Goal: Navigation & Orientation: Find specific page/section

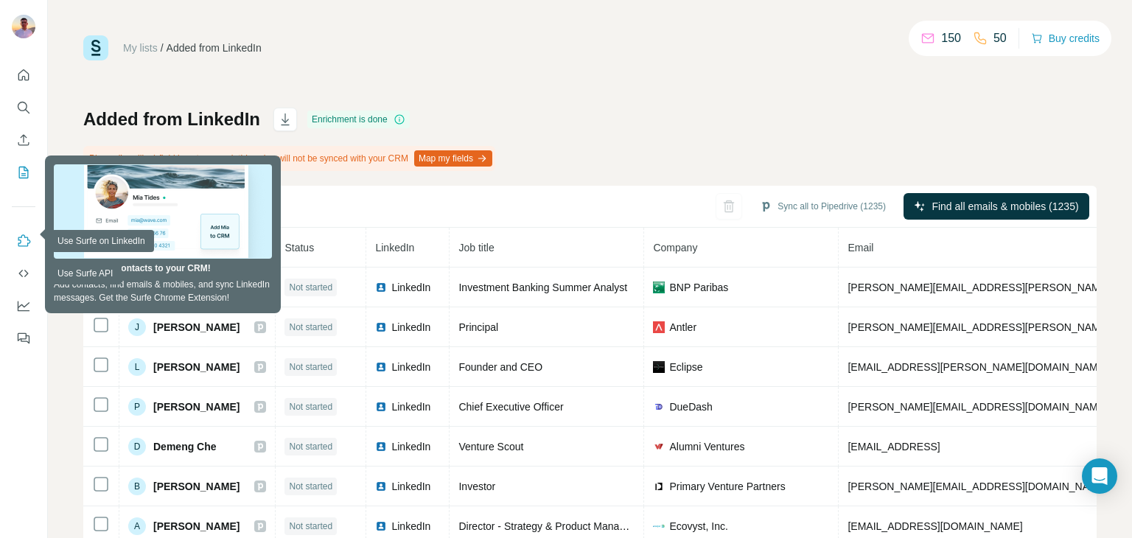
click at [27, 241] on icon "Use Surfe on LinkedIn" at bounding box center [23, 241] width 15 height 15
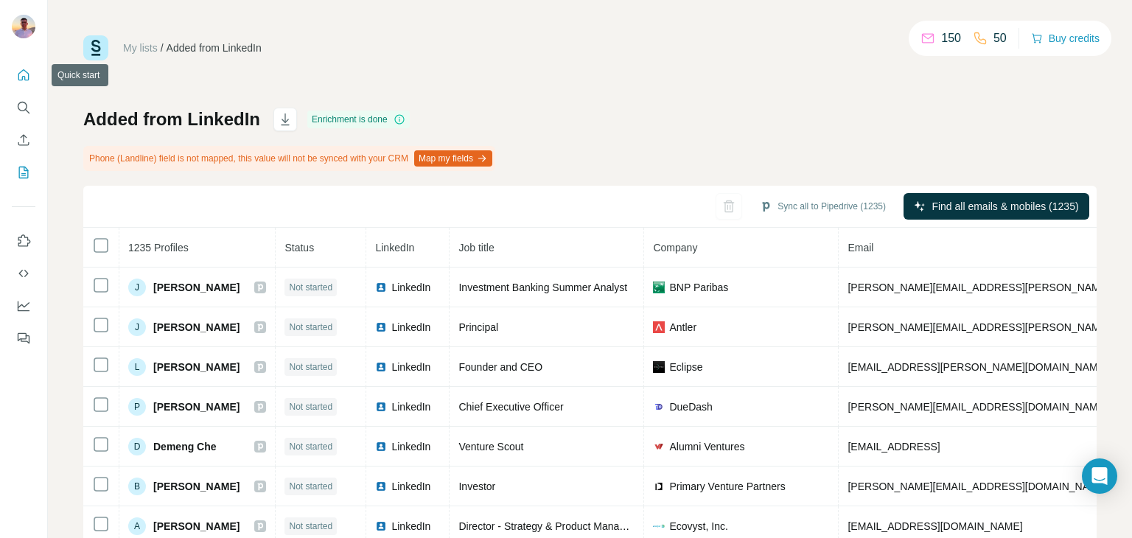
click at [24, 76] on icon "Quick start" at bounding box center [23, 74] width 11 height 11
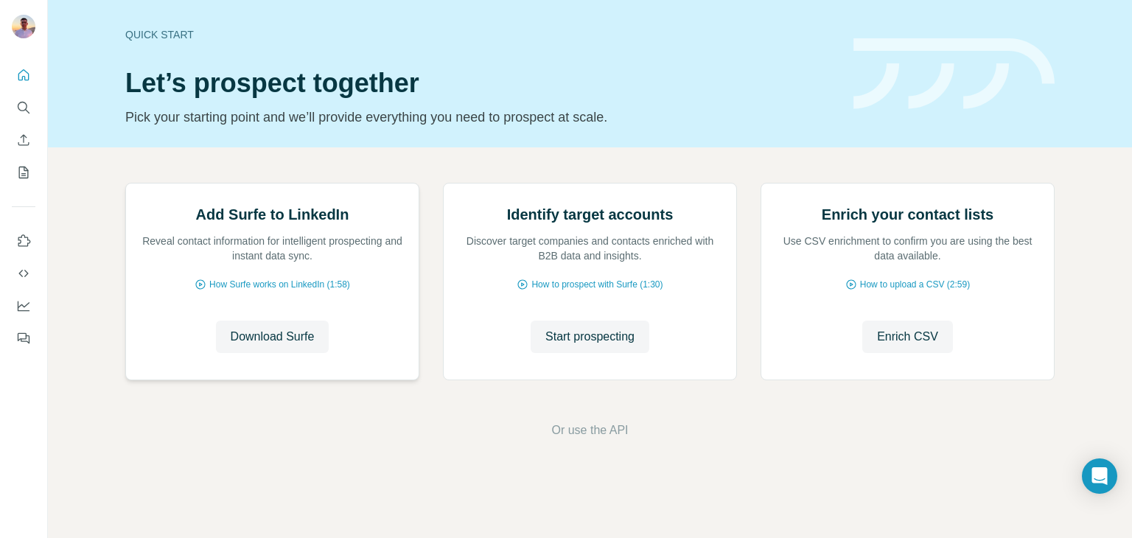
scroll to position [99, 0]
click at [30, 301] on icon "Dashboard" at bounding box center [23, 306] width 15 height 15
